Goal: Check status

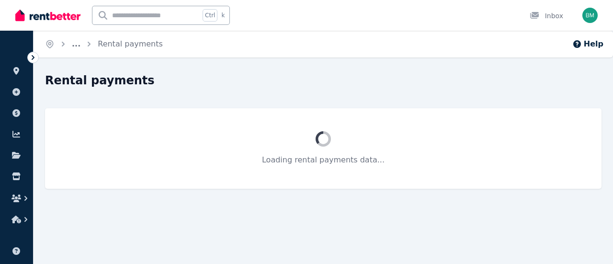
drag, startPoint x: 0, startPoint y: 0, endPoint x: 456, endPoint y: 179, distance: 489.5
click at [292, 234] on div "Home ... Rental payments Help Rental payments Loading rental payments data..." at bounding box center [306, 132] width 613 height 264
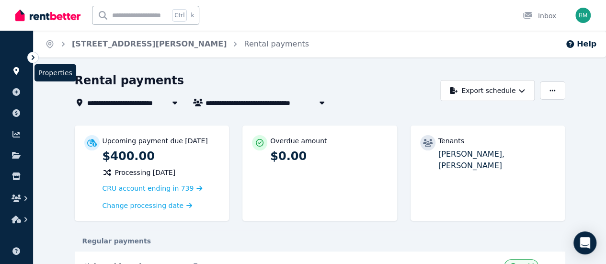
click at [14, 74] on icon at bounding box center [17, 71] width 10 height 8
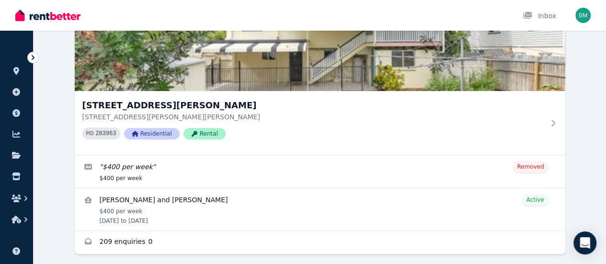
scroll to position [118, 0]
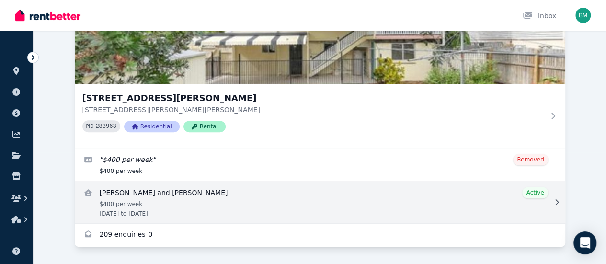
click at [124, 210] on link "View details for Crystal Prickett and Hayley Thomson" at bounding box center [320, 202] width 491 height 42
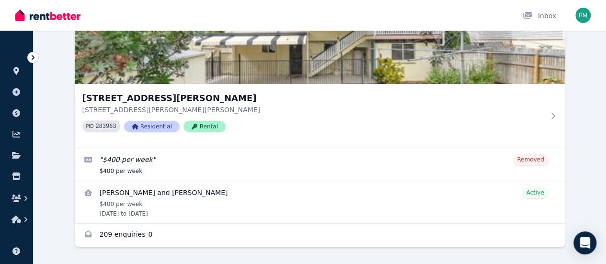
scroll to position [118, 0]
